Goal: Information Seeking & Learning: Compare options

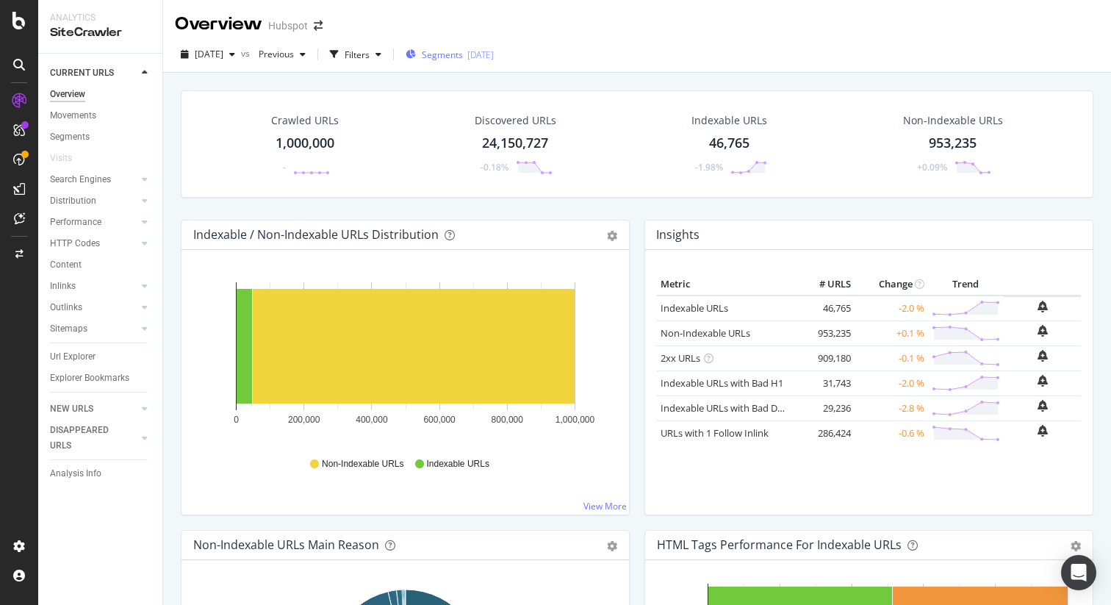
click at [463, 54] on span "Segments" at bounding box center [442, 55] width 41 height 12
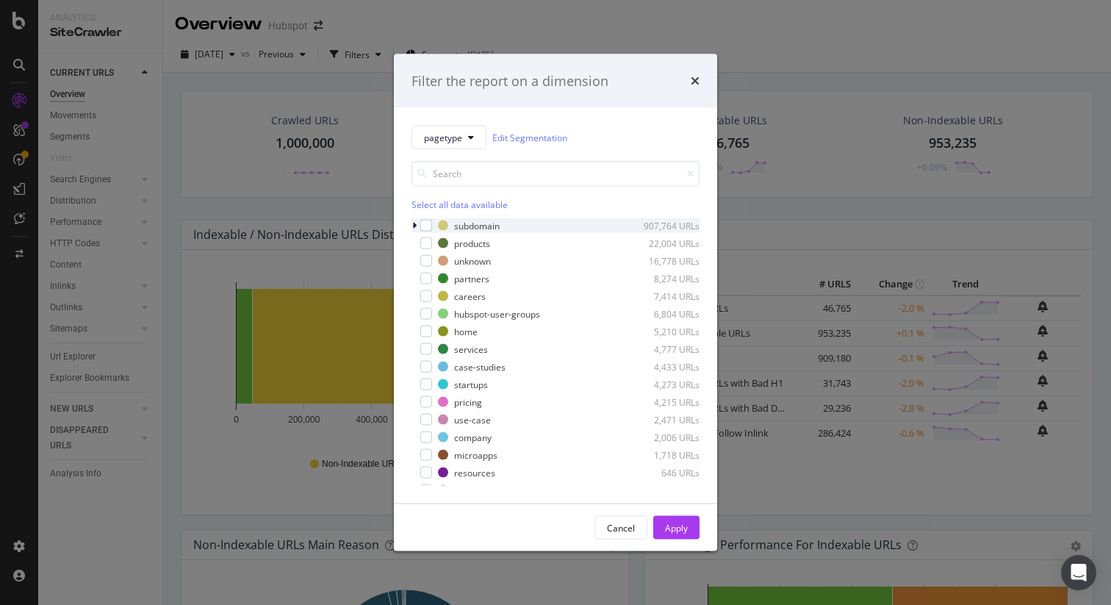
click at [414, 224] on icon "modal" at bounding box center [414, 225] width 4 height 9
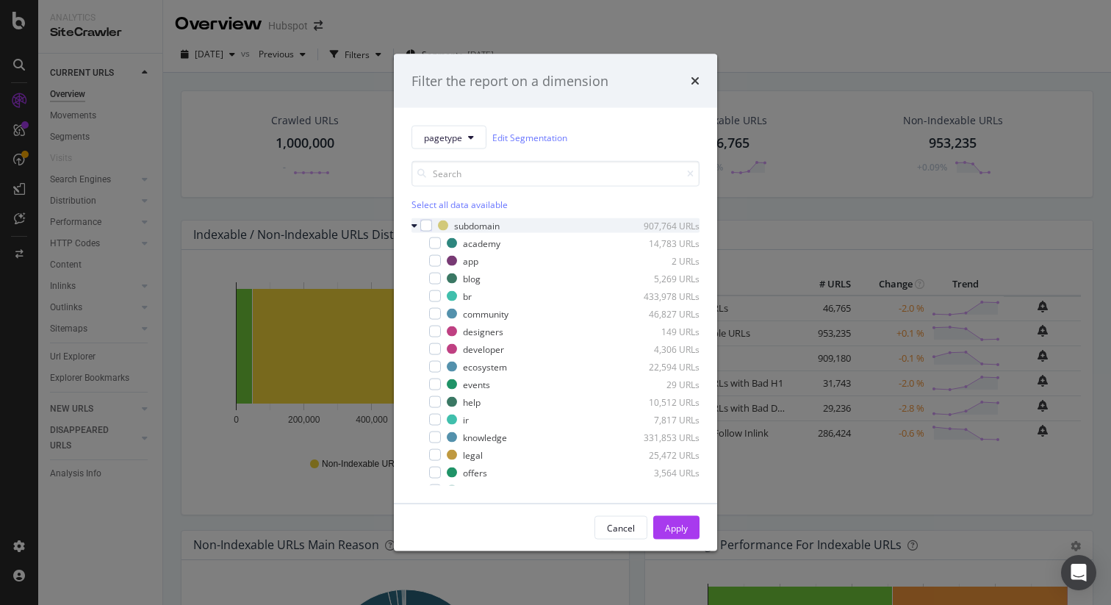
click at [418, 227] on div "modal" at bounding box center [416, 225] width 9 height 15
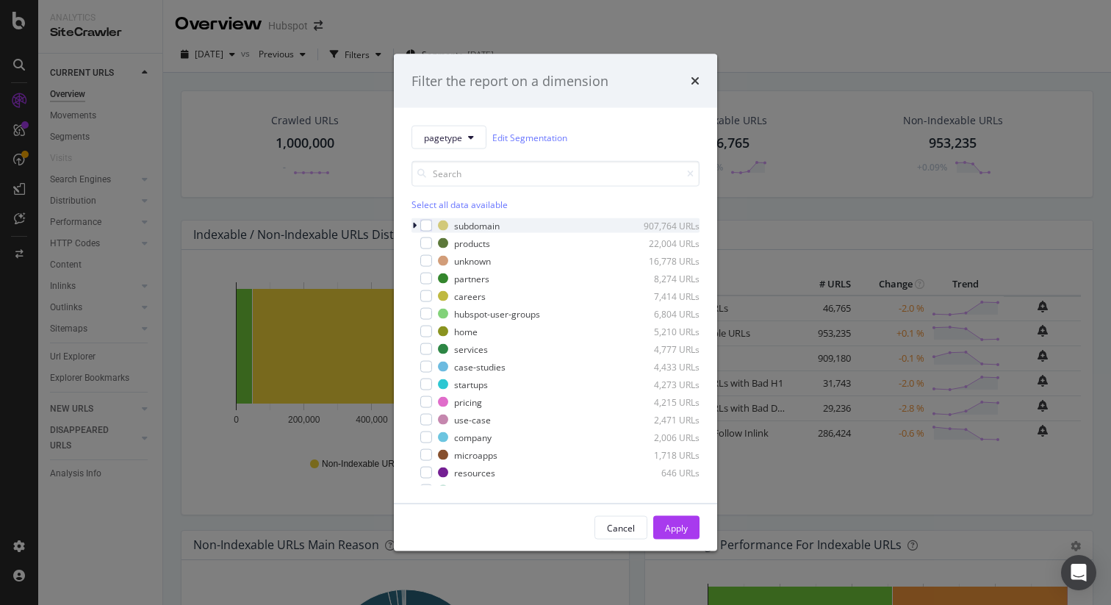
click at [418, 227] on div "modal" at bounding box center [416, 225] width 9 height 15
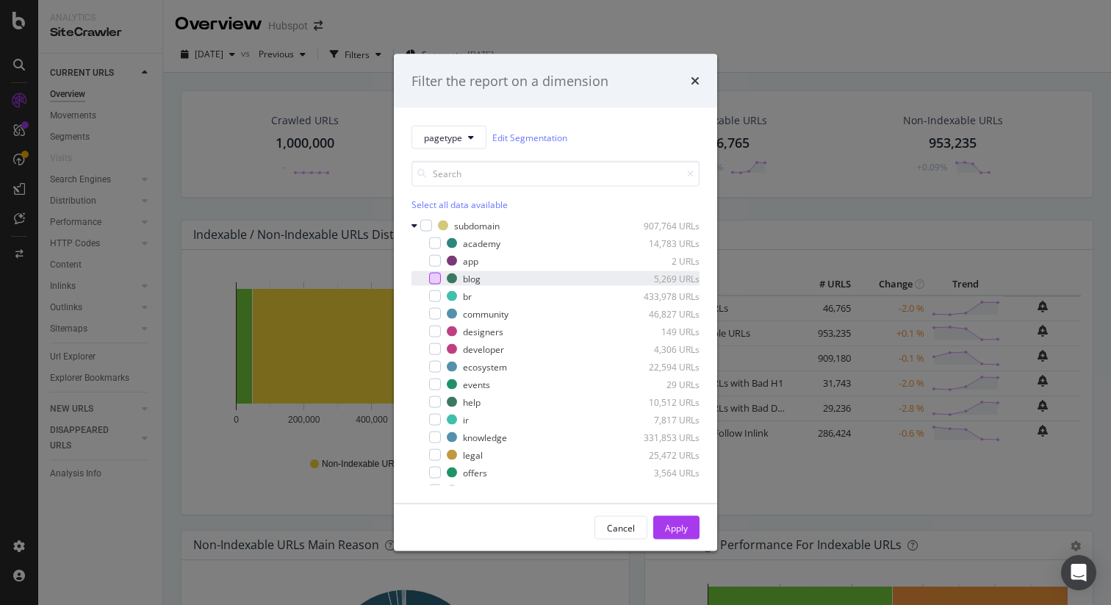
click at [432, 279] on div "modal" at bounding box center [435, 279] width 12 height 12
click at [663, 510] on div "Cancel Apply" at bounding box center [555, 527] width 323 height 47
click at [665, 520] on div "Apply" at bounding box center [676, 528] width 23 height 22
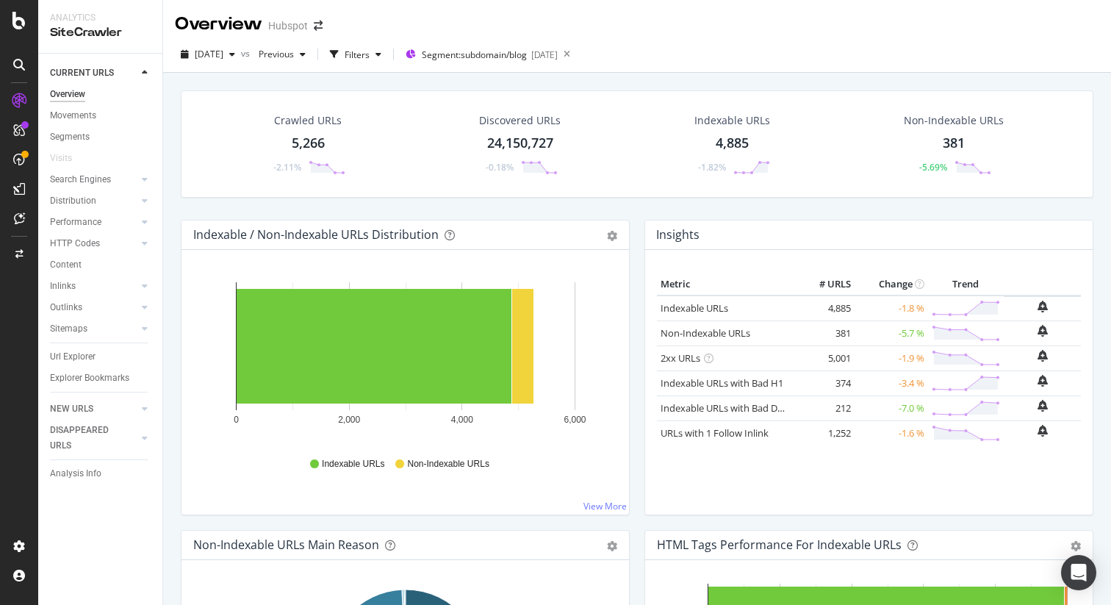
click at [955, 138] on div "381" at bounding box center [954, 143] width 22 height 19
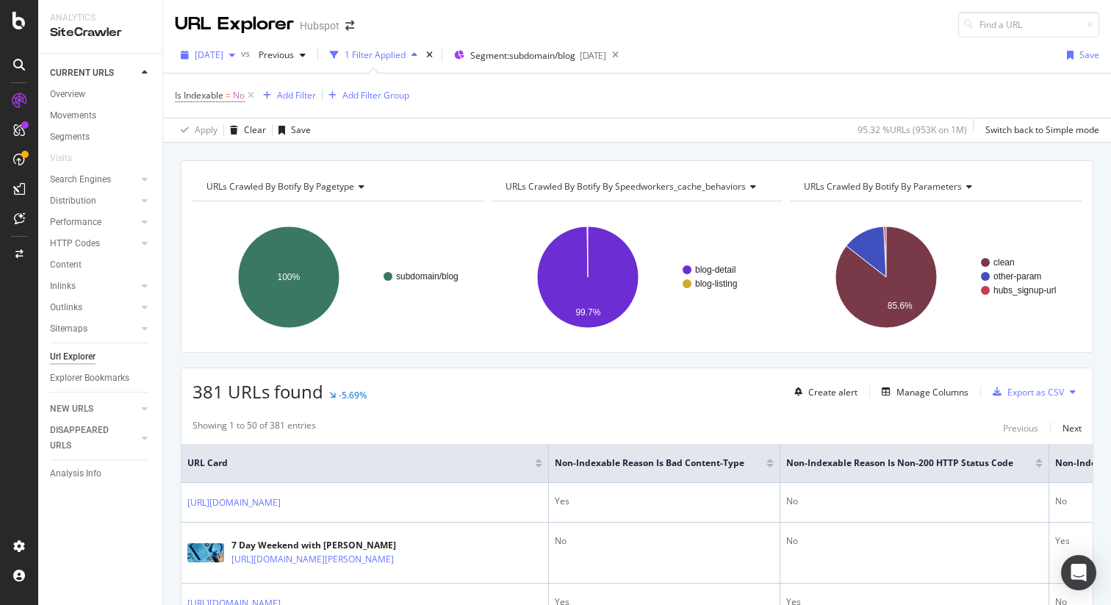
click at [235, 55] on icon "button" at bounding box center [232, 55] width 6 height 9
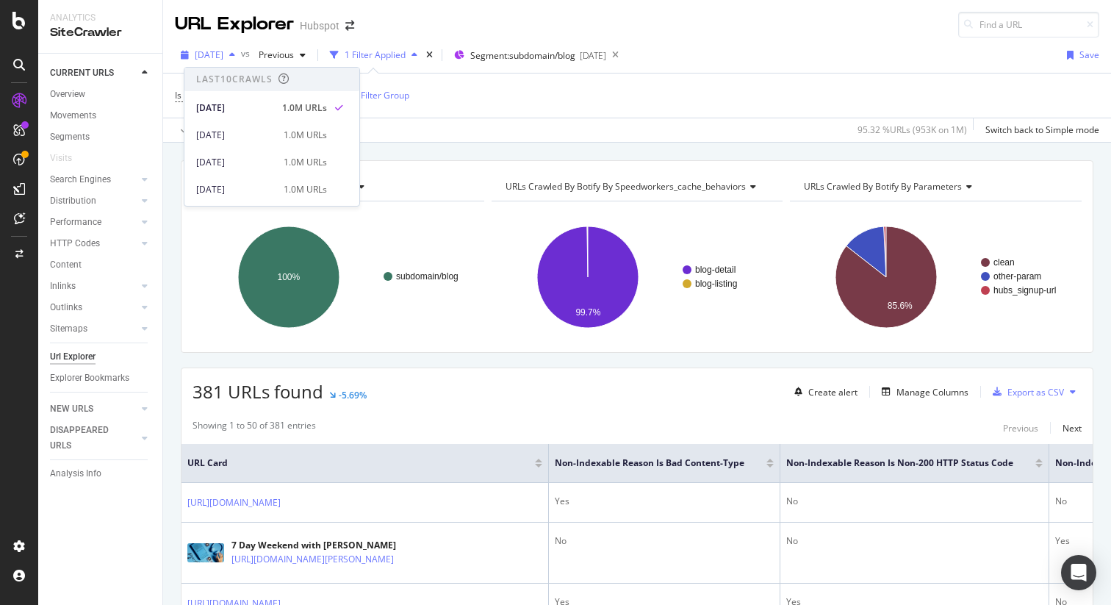
click at [235, 55] on icon "button" at bounding box center [232, 55] width 6 height 9
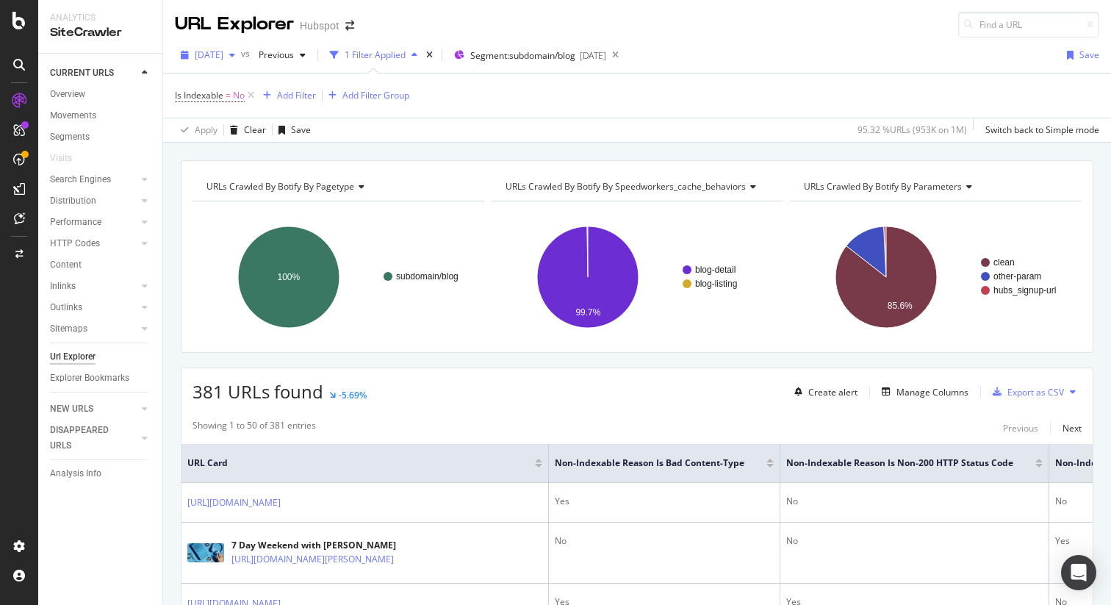
click at [235, 55] on icon "button" at bounding box center [232, 55] width 6 height 9
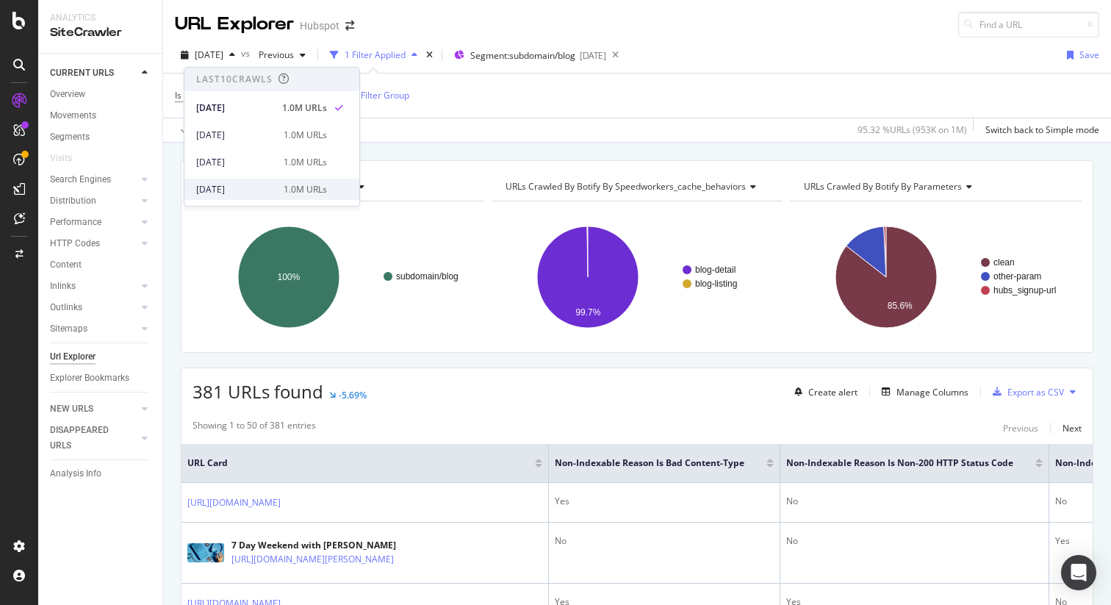
click at [275, 188] on div "2025 Sep. 9th 1.0M URLs" at bounding box center [261, 189] width 131 height 13
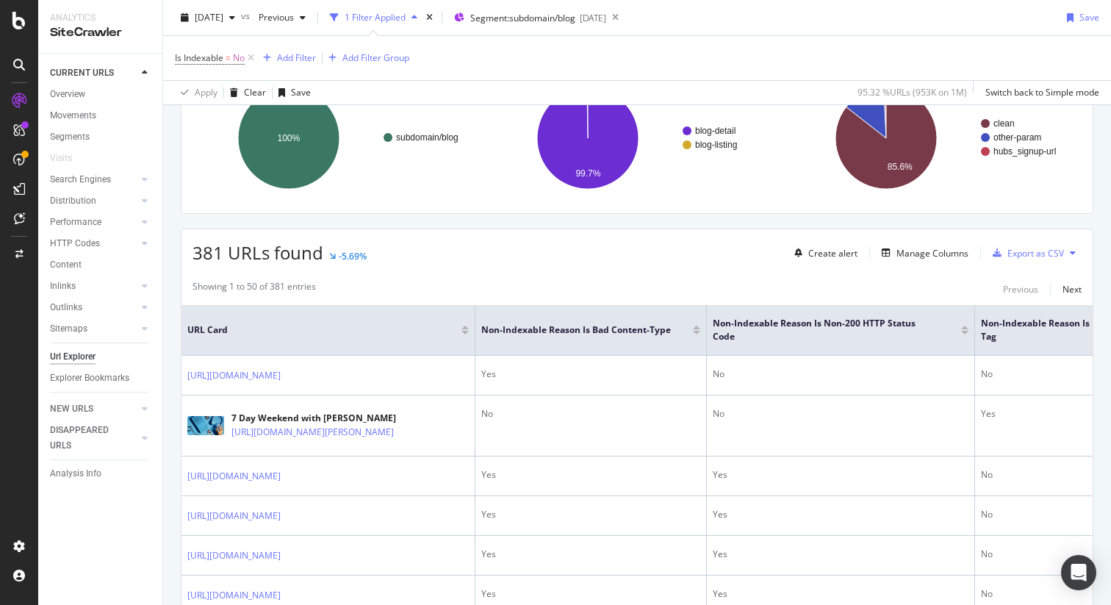
scroll to position [143, 0]
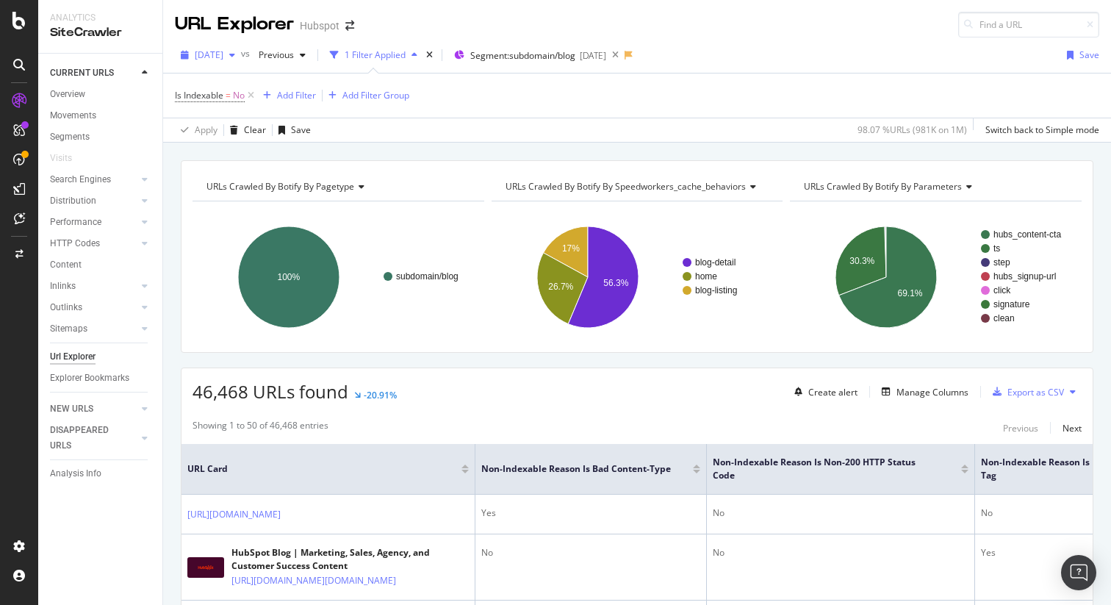
click at [223, 49] on span "[DATE]" at bounding box center [209, 55] width 29 height 12
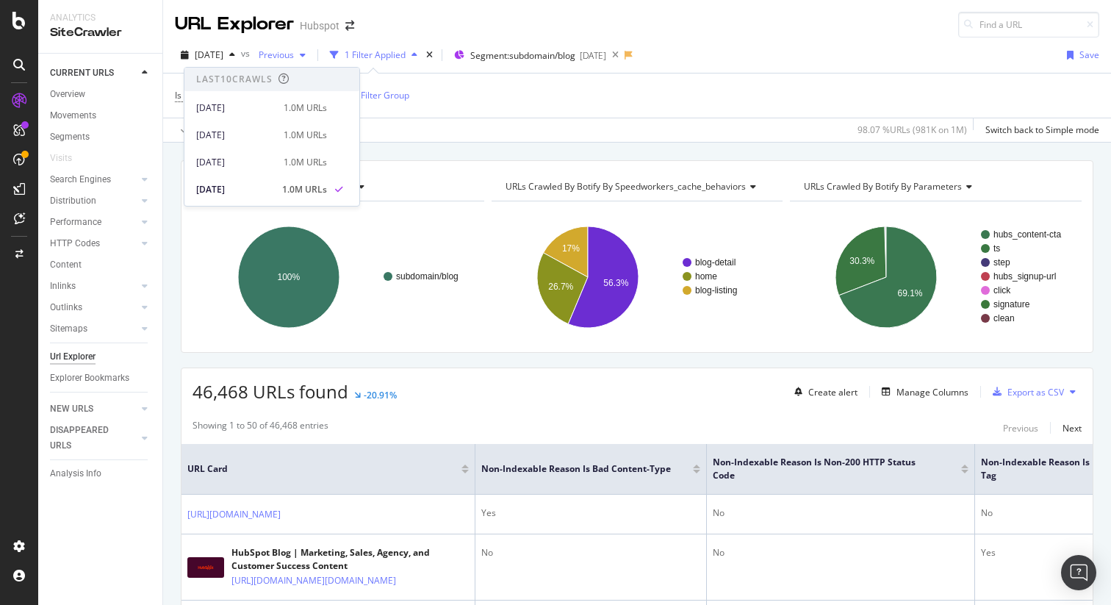
click at [294, 57] on span "Previous" at bounding box center [273, 55] width 41 height 12
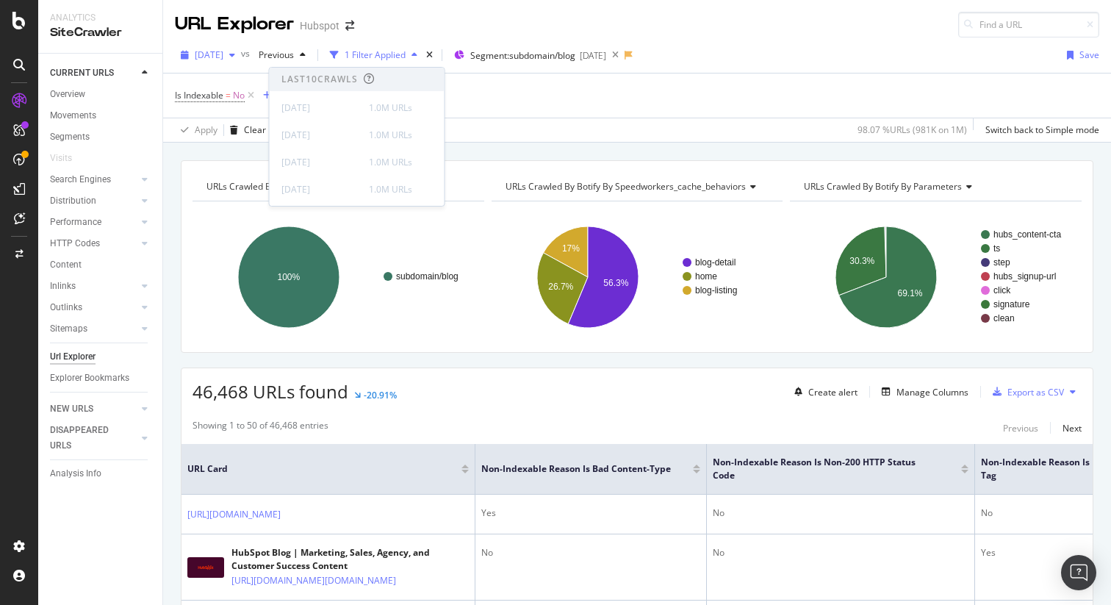
click at [223, 53] on span "[DATE]" at bounding box center [209, 55] width 29 height 12
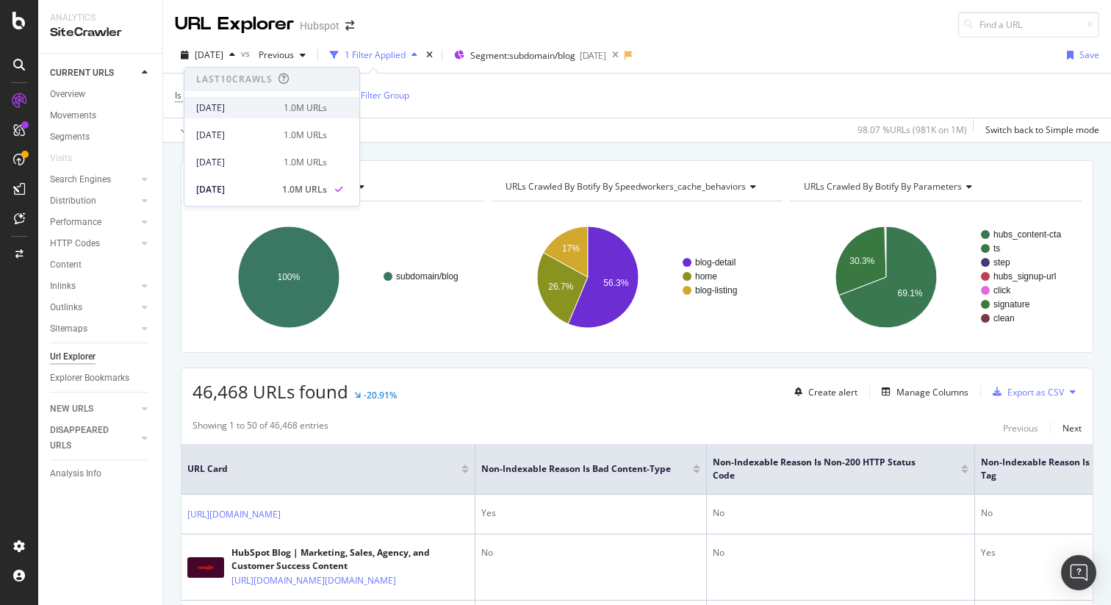
click at [251, 113] on div "[DATE]" at bounding box center [235, 107] width 79 height 13
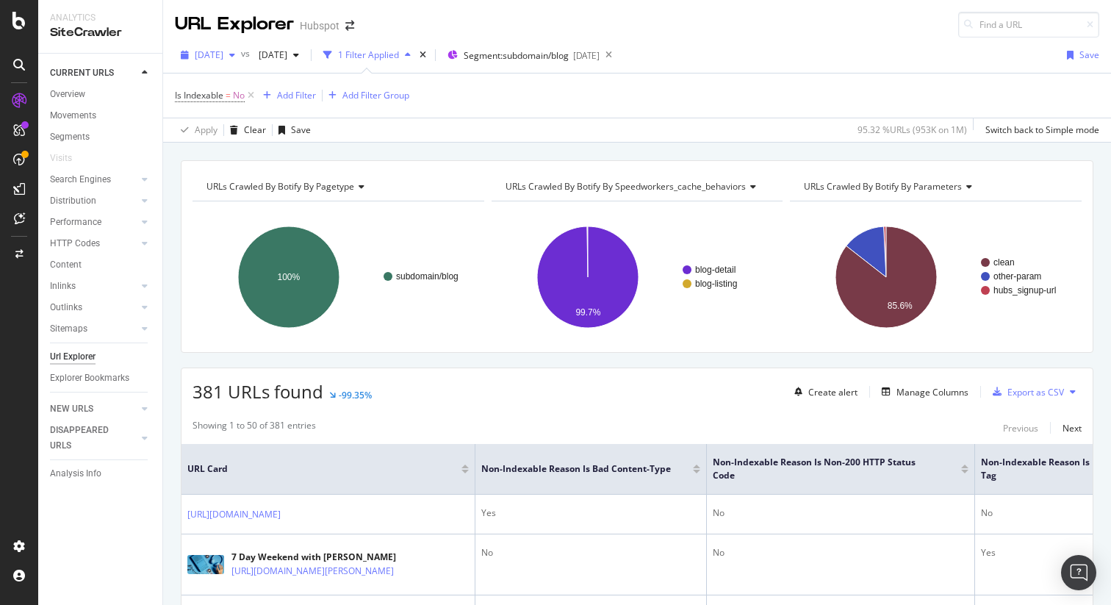
click at [235, 51] on icon "button" at bounding box center [232, 55] width 6 height 9
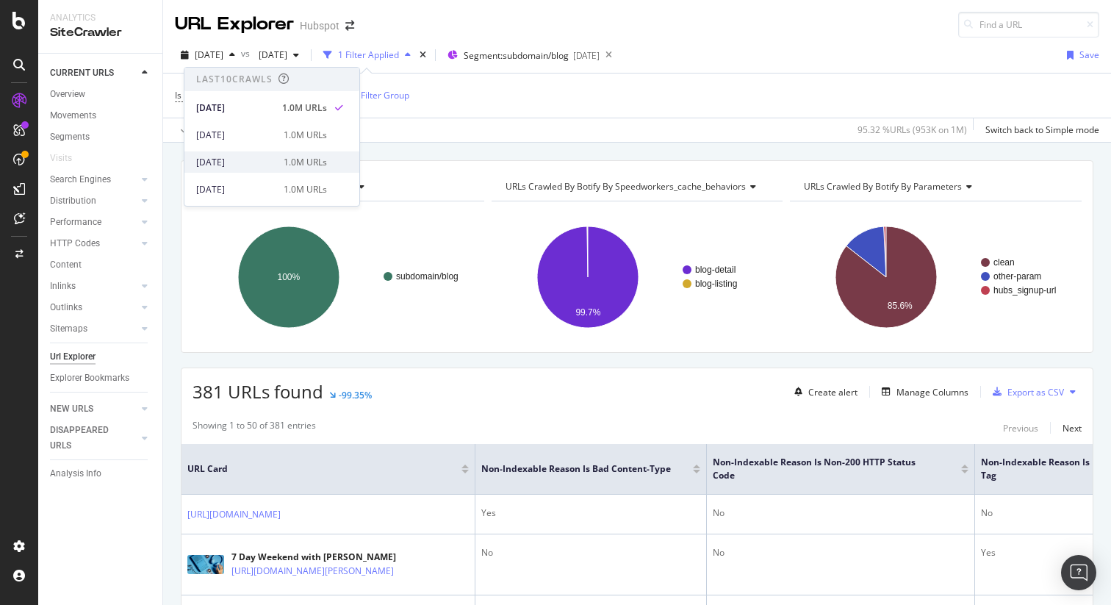
click at [216, 165] on div "[DATE]" at bounding box center [235, 162] width 79 height 13
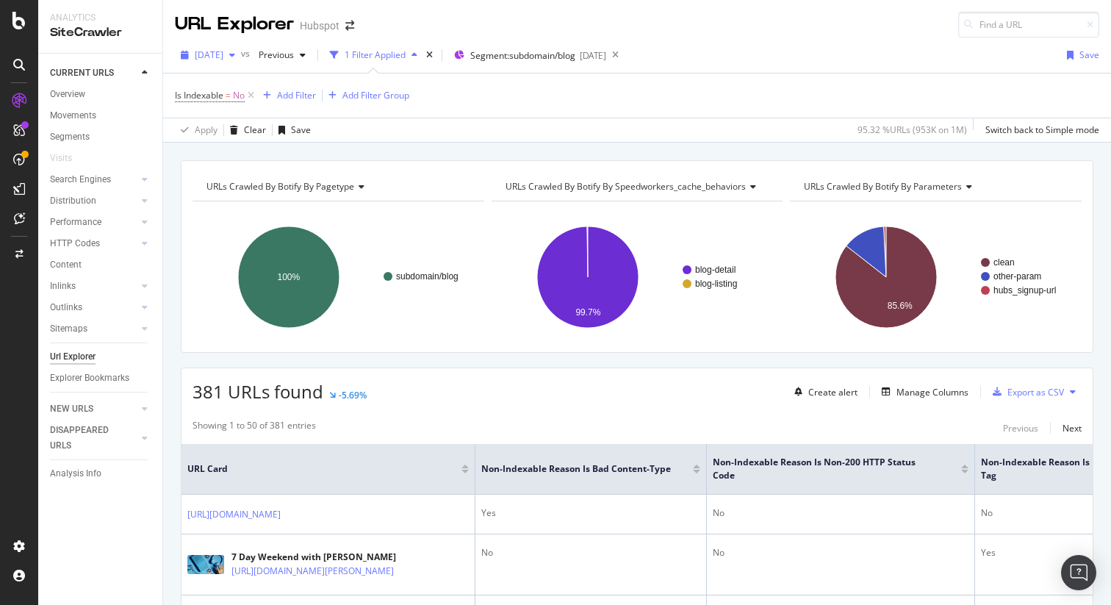
click at [232, 45] on div "[DATE]" at bounding box center [208, 55] width 66 height 22
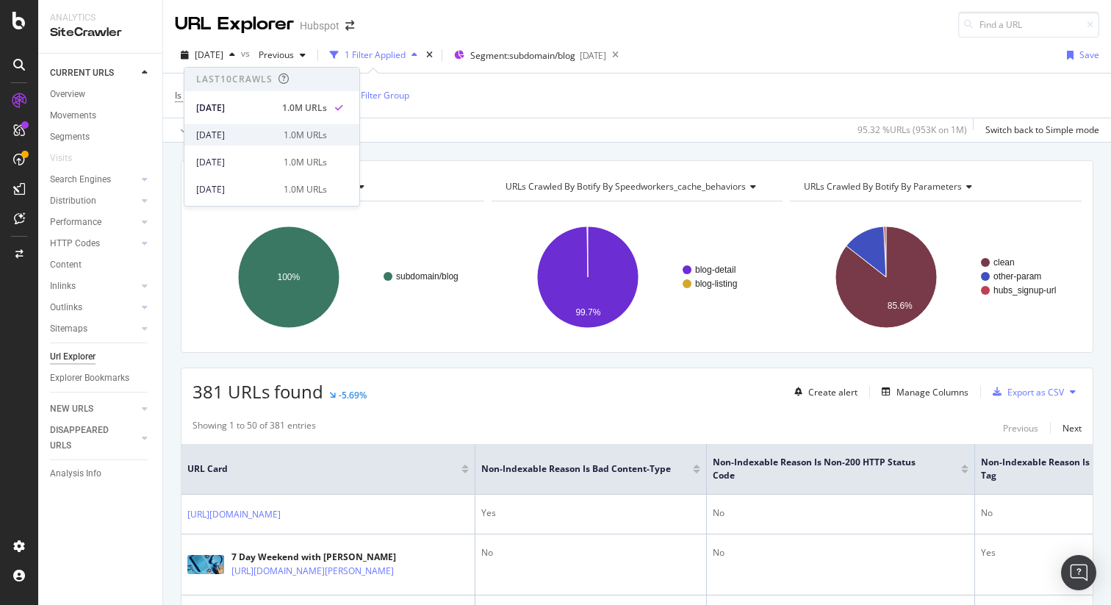
click at [238, 127] on div "[DATE] 1.0M URLs" at bounding box center [271, 134] width 175 height 21
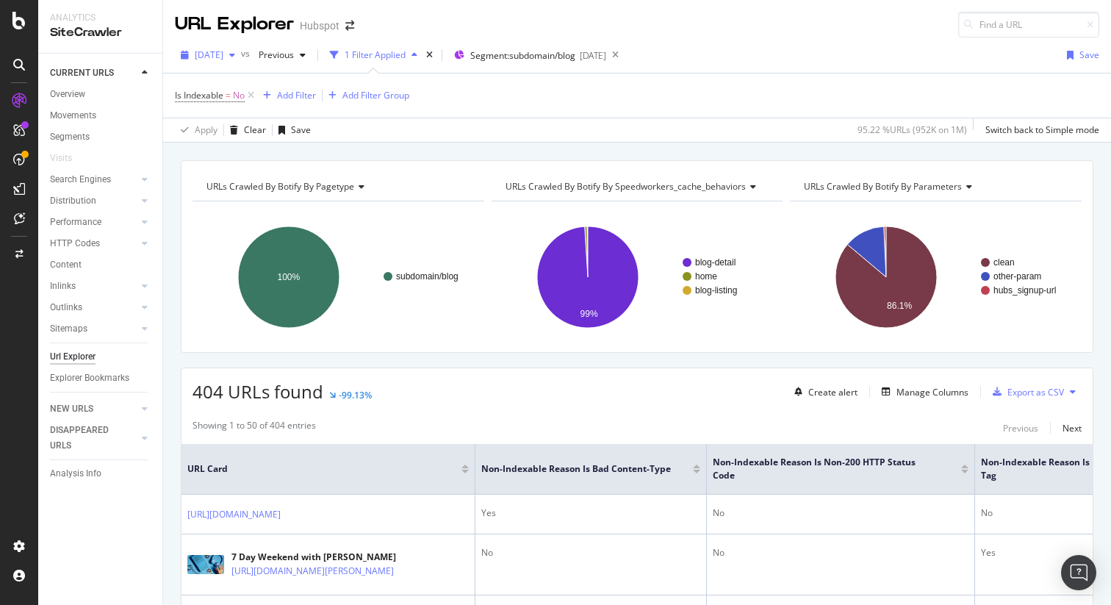
click at [223, 58] on span "[DATE]" at bounding box center [209, 55] width 29 height 12
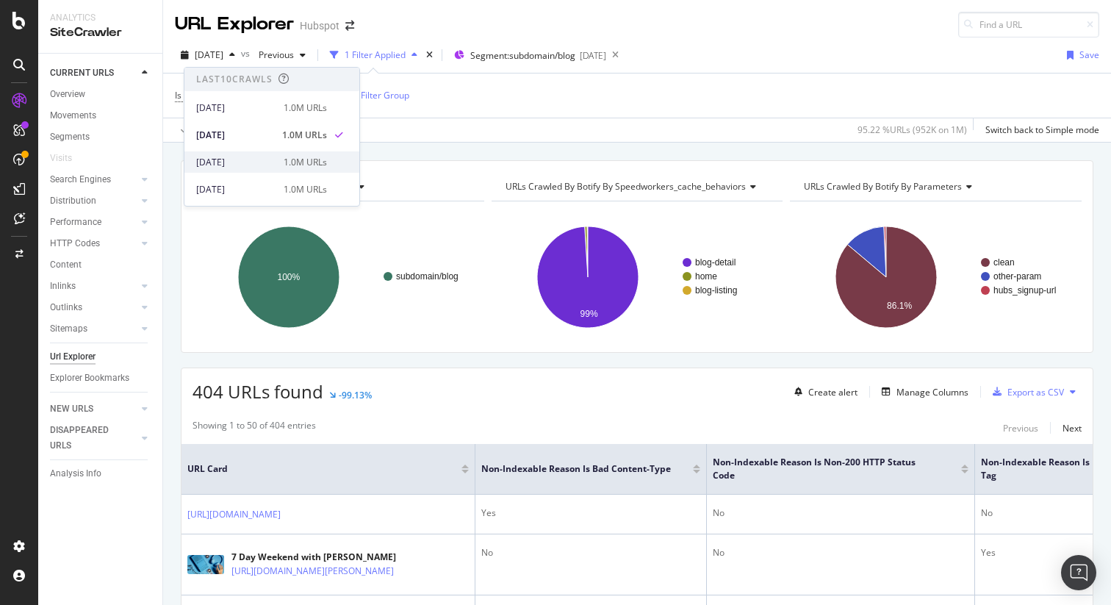
click at [228, 165] on div "[DATE]" at bounding box center [235, 162] width 79 height 13
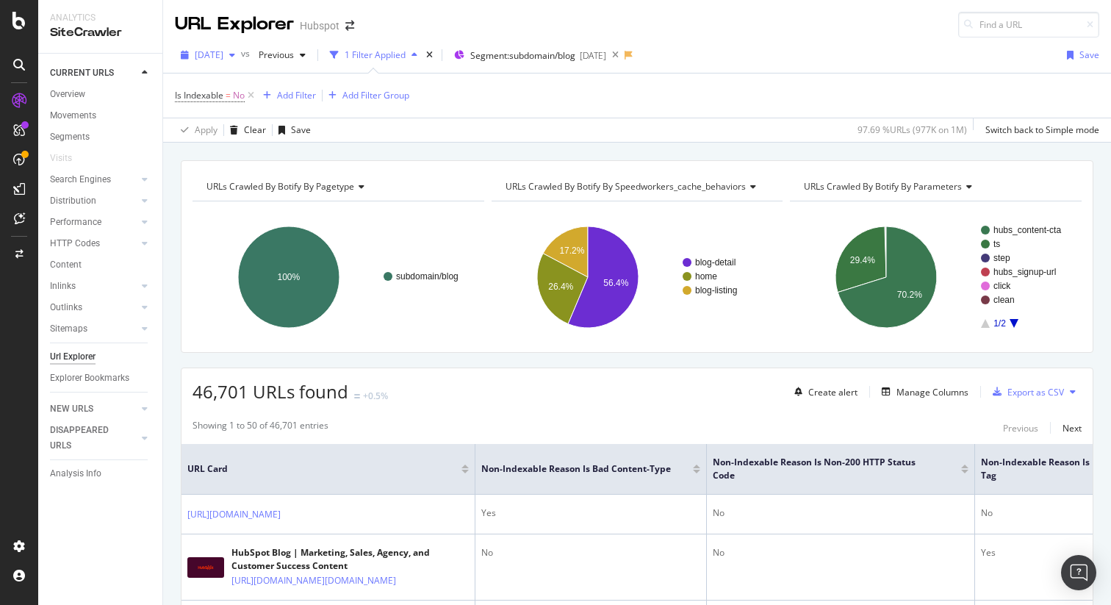
click at [223, 51] on span "[DATE]" at bounding box center [209, 55] width 29 height 12
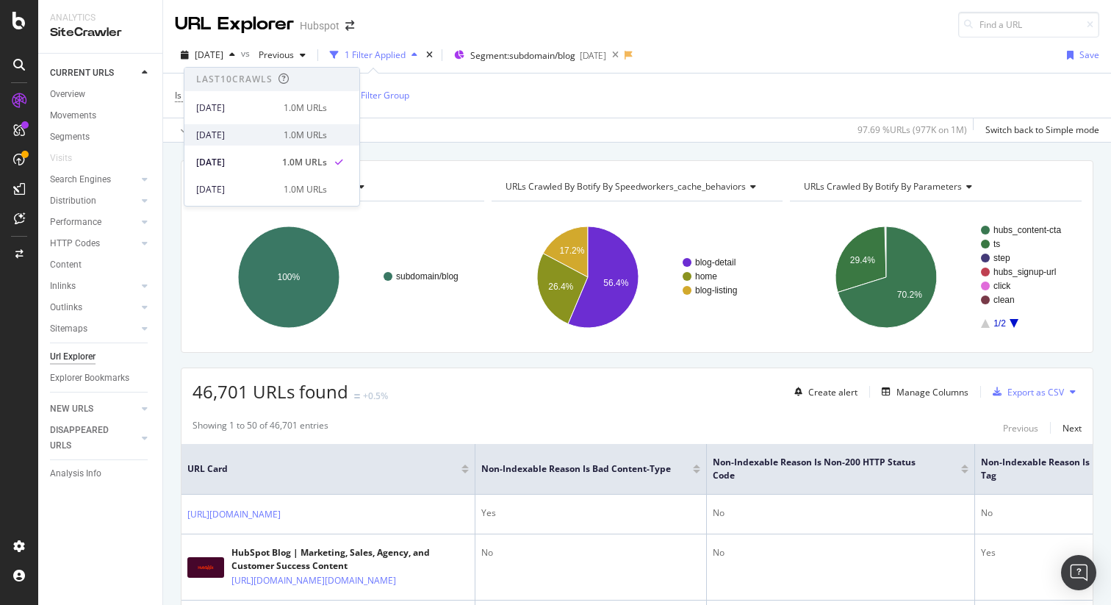
click at [242, 137] on div "[DATE]" at bounding box center [235, 135] width 79 height 13
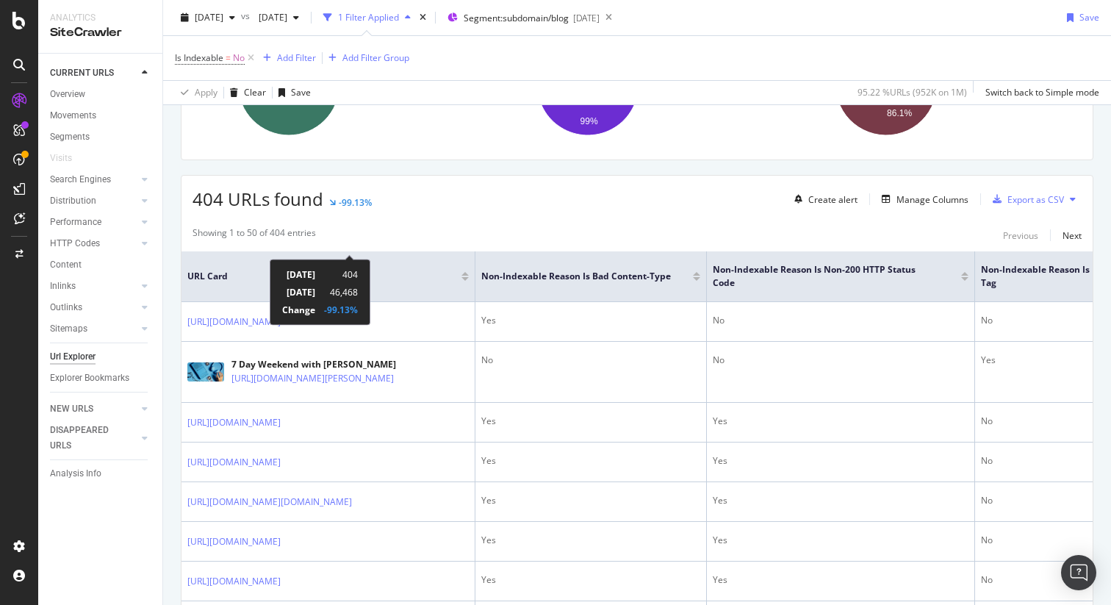
scroll to position [195, 0]
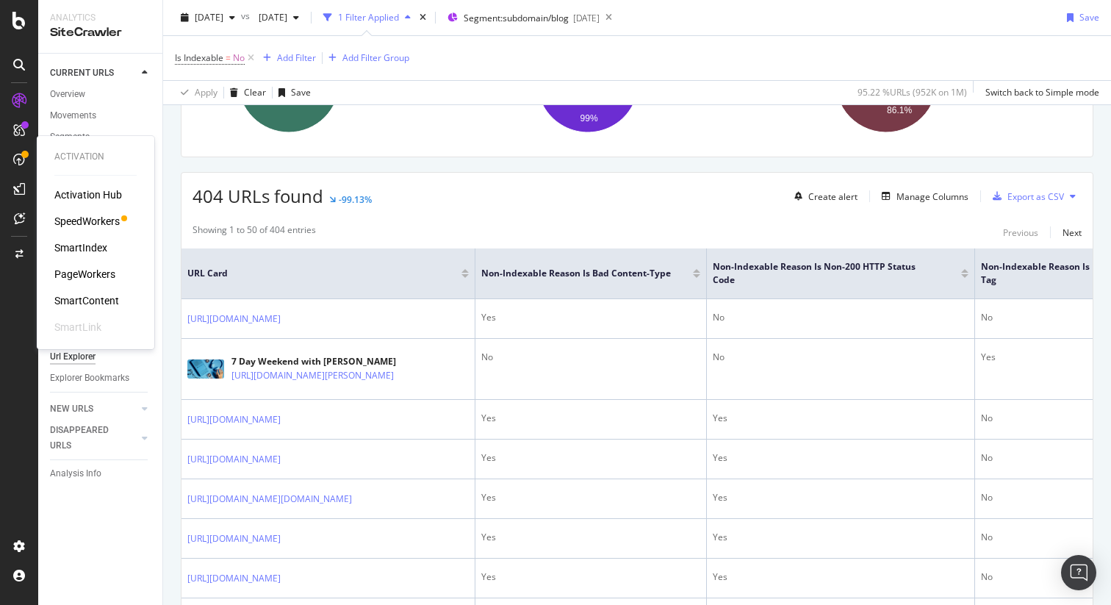
click at [10, 165] on div at bounding box center [19, 160] width 24 height 24
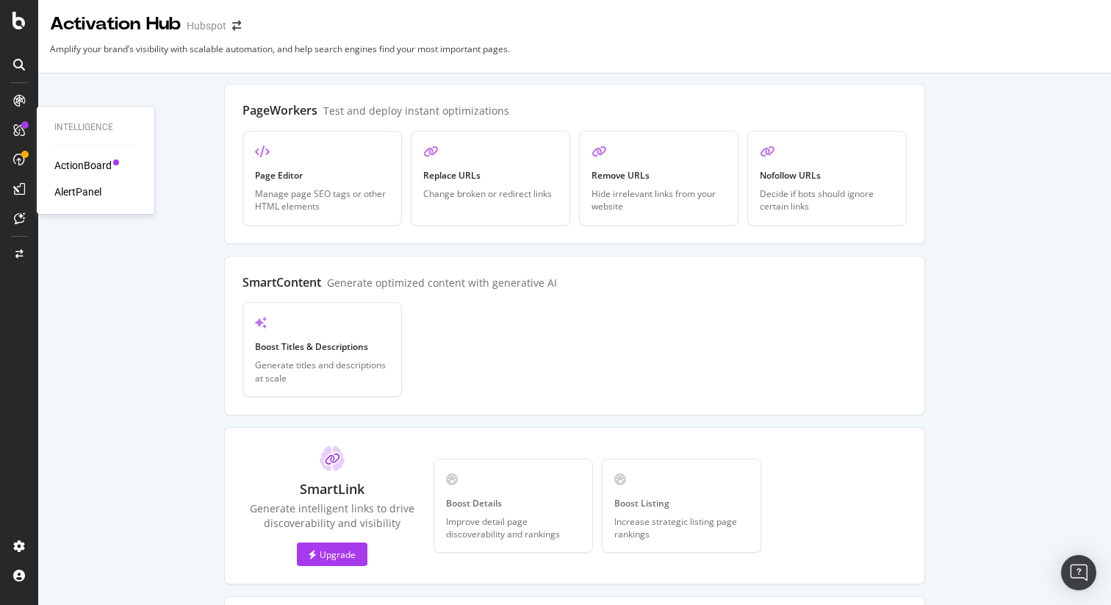
click at [18, 137] on div at bounding box center [19, 130] width 24 height 24
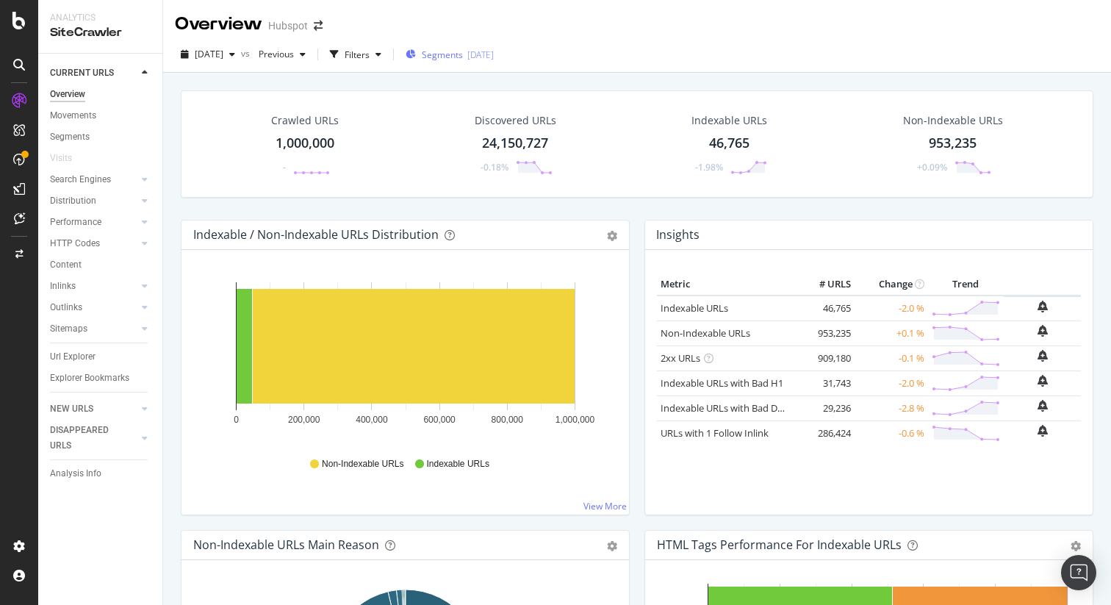
click at [463, 51] on span "Segments" at bounding box center [442, 55] width 41 height 12
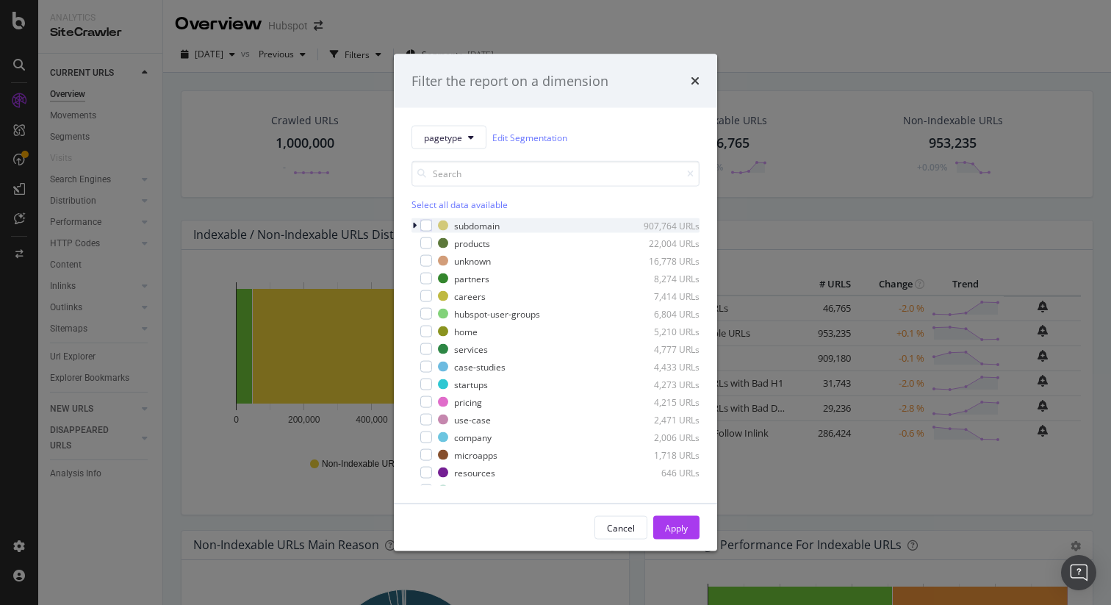
click at [417, 224] on div "modal" at bounding box center [416, 225] width 9 height 15
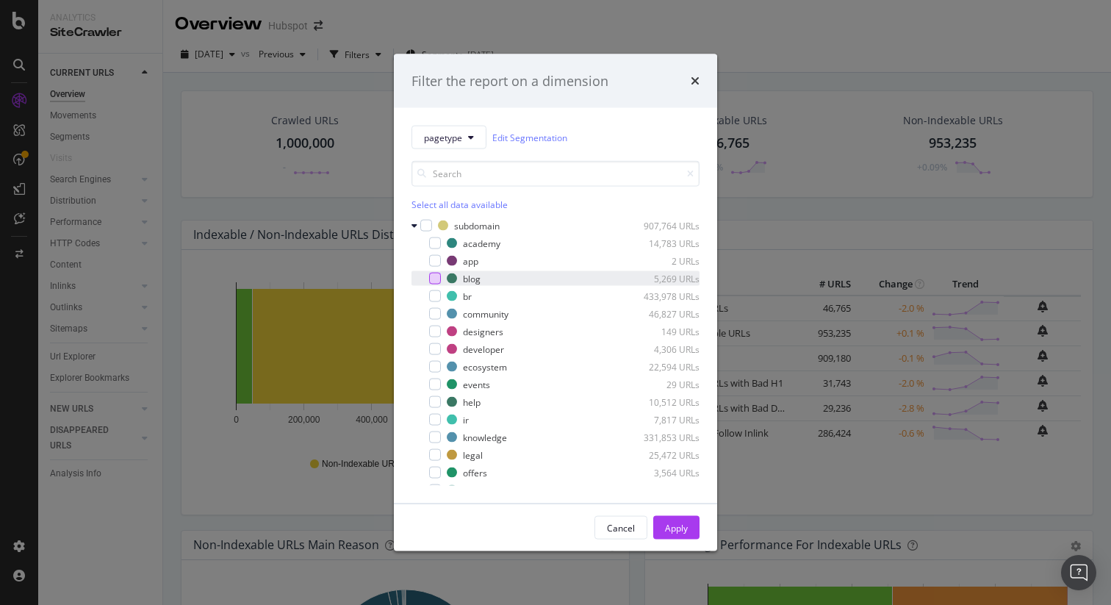
click at [438, 281] on div "modal" at bounding box center [435, 279] width 12 height 12
click at [664, 521] on button "Apply" at bounding box center [676, 528] width 46 height 24
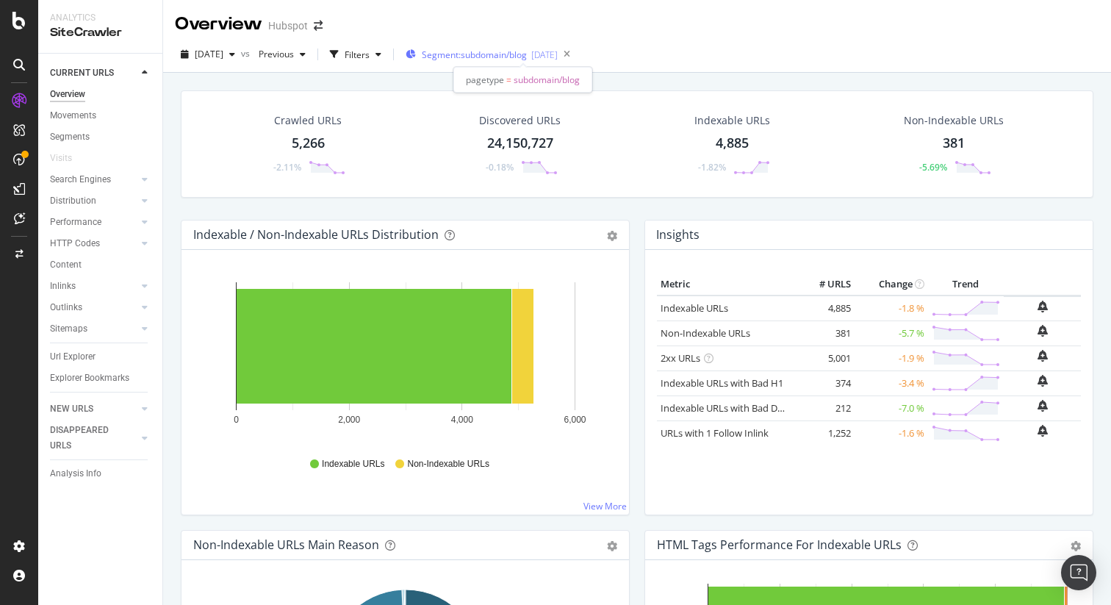
click at [527, 49] on span "Segment: subdomain/blog" at bounding box center [474, 55] width 105 height 12
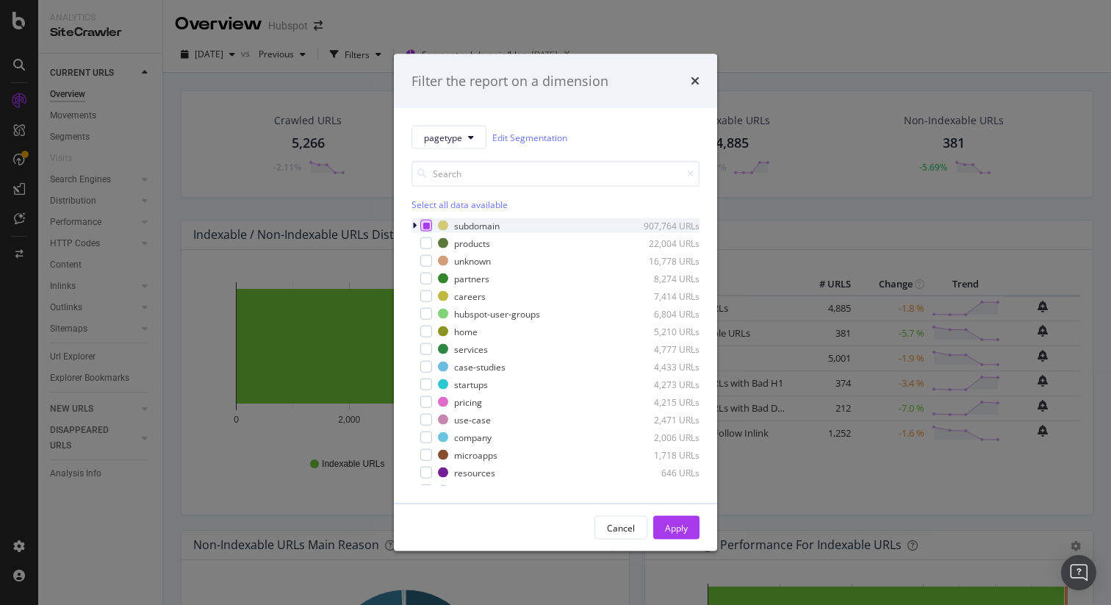
click at [424, 226] on icon "modal" at bounding box center [426, 225] width 7 height 7
click at [682, 528] on div "Apply" at bounding box center [676, 527] width 23 height 12
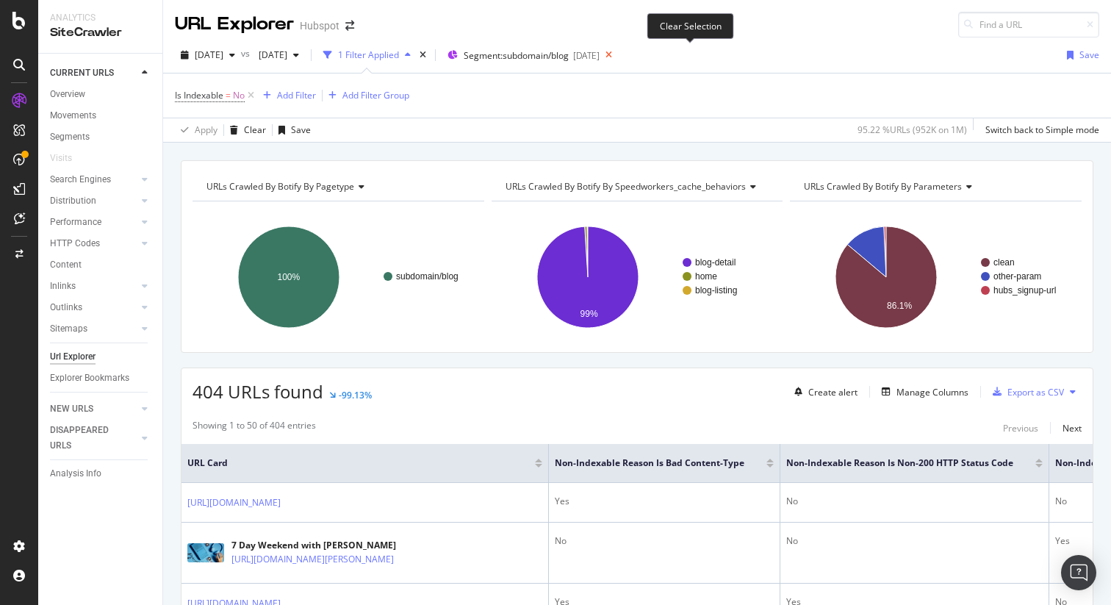
click at [618, 54] on icon at bounding box center [609, 55] width 18 height 21
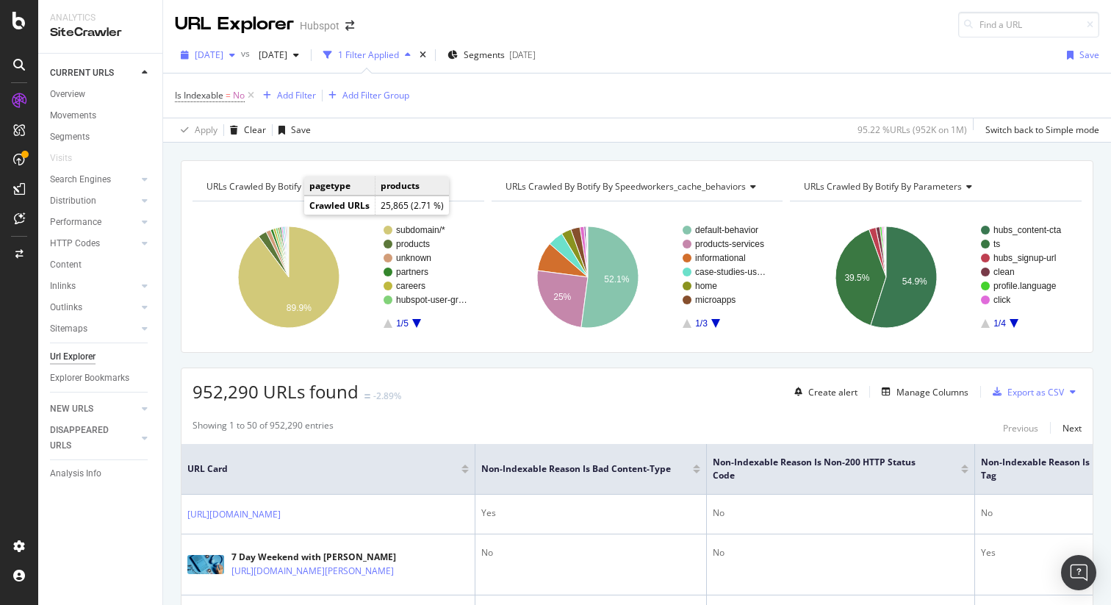
click at [241, 57] on div "button" at bounding box center [232, 55] width 18 height 9
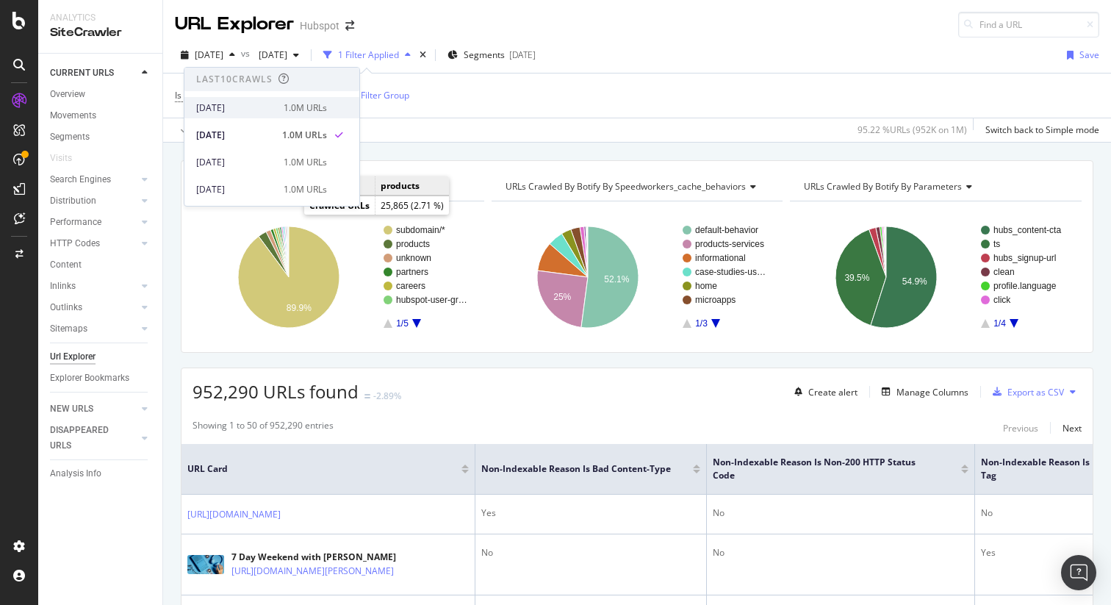
click at [262, 113] on div "[DATE]" at bounding box center [235, 107] width 79 height 13
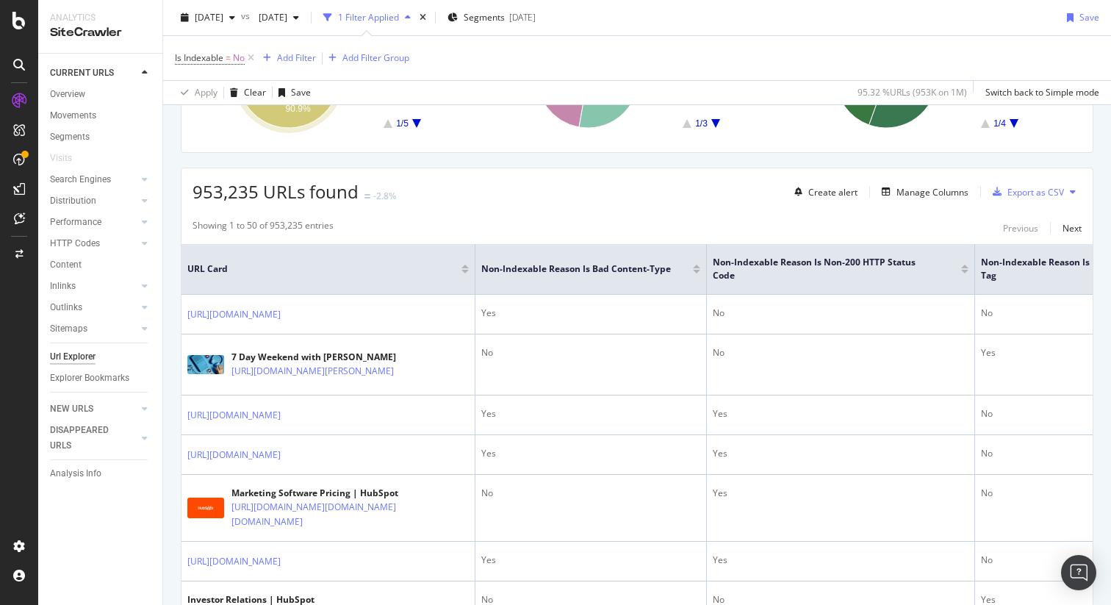
scroll to position [322, 0]
